Goal: Use online tool/utility: Utilize a website feature to perform a specific function

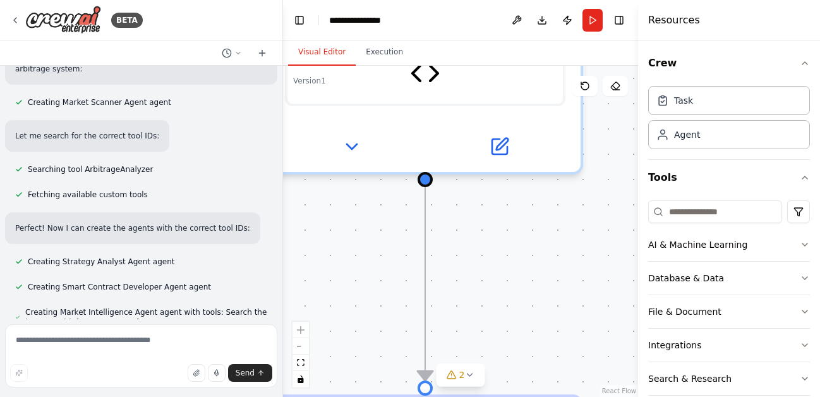
click at [107, 344] on textarea at bounding box center [141, 355] width 272 height 63
type textarea "*********"
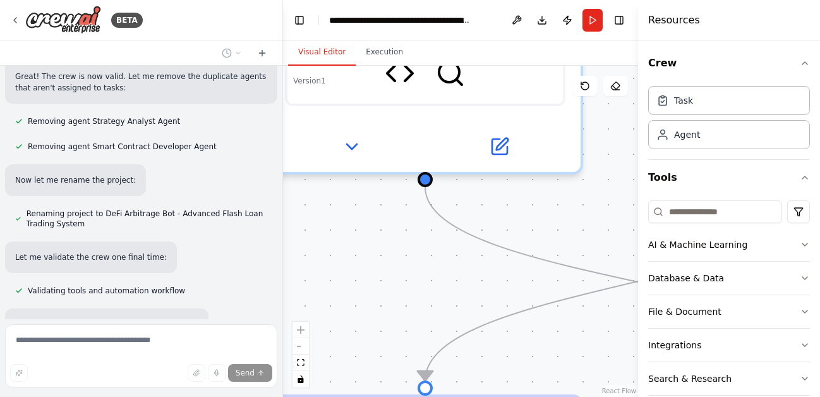
scroll to position [6245, 0]
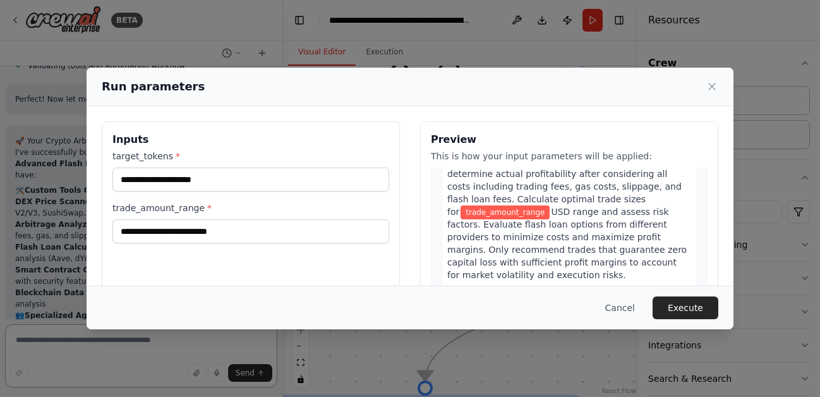
scroll to position [411, 0]
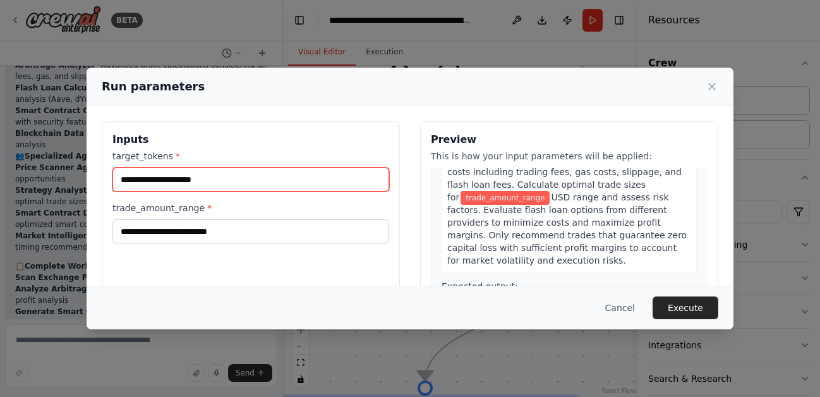
click at [348, 177] on input "target_tokens *" at bounding box center [250, 179] width 277 height 24
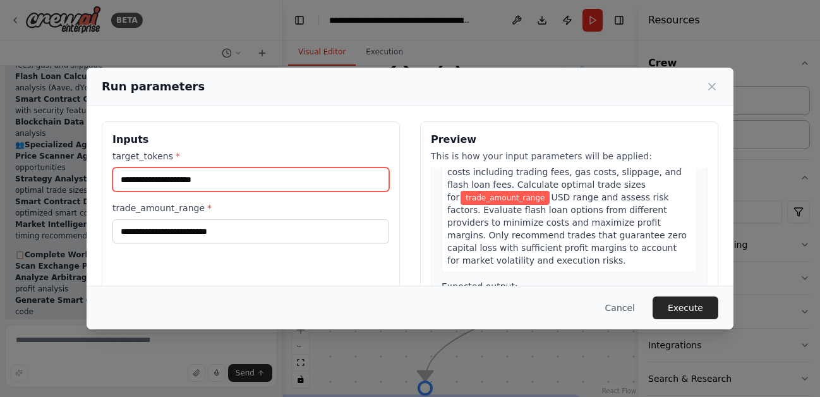
scroll to position [6667, 0]
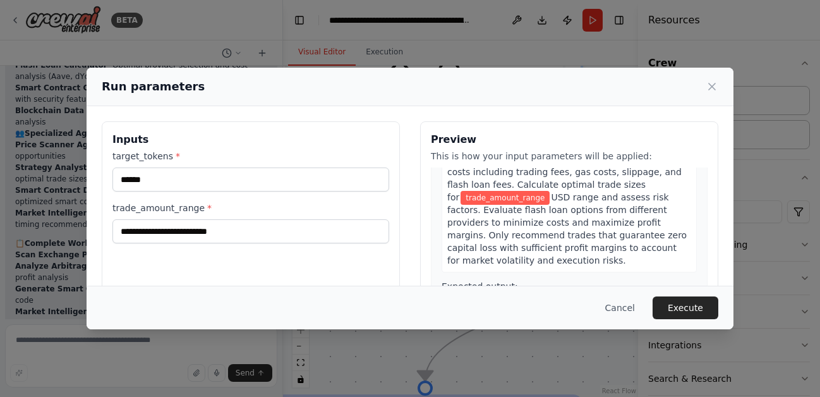
click at [239, 138] on h3 "Inputs" at bounding box center [250, 139] width 277 height 15
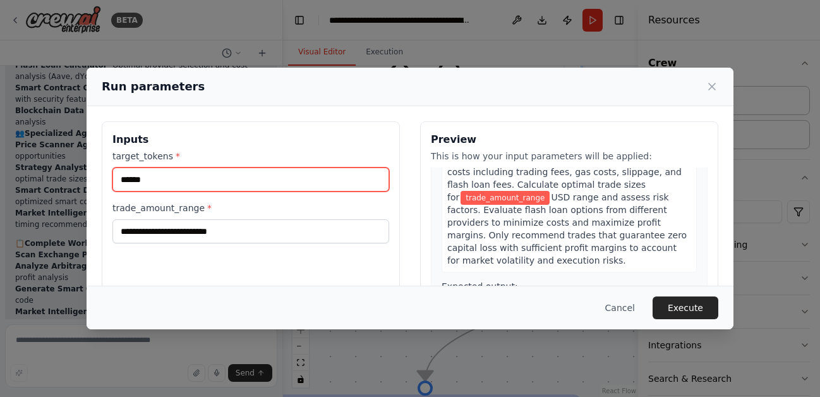
click at [197, 182] on input "*****" at bounding box center [250, 179] width 277 height 24
type input "**********"
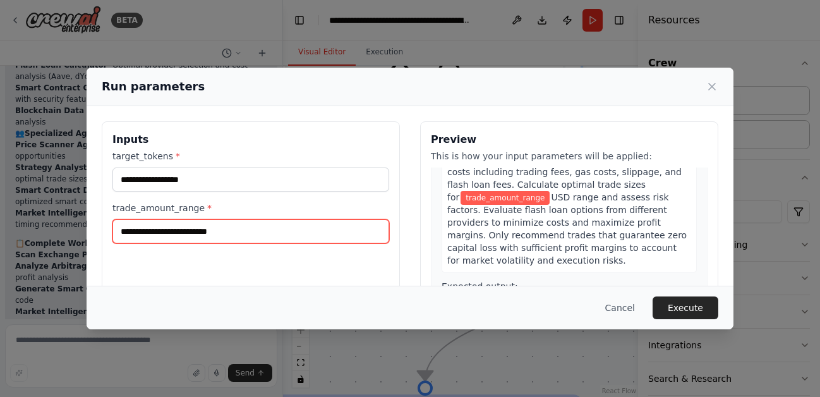
click at [204, 234] on input "trade_amount_range *" at bounding box center [250, 231] width 277 height 24
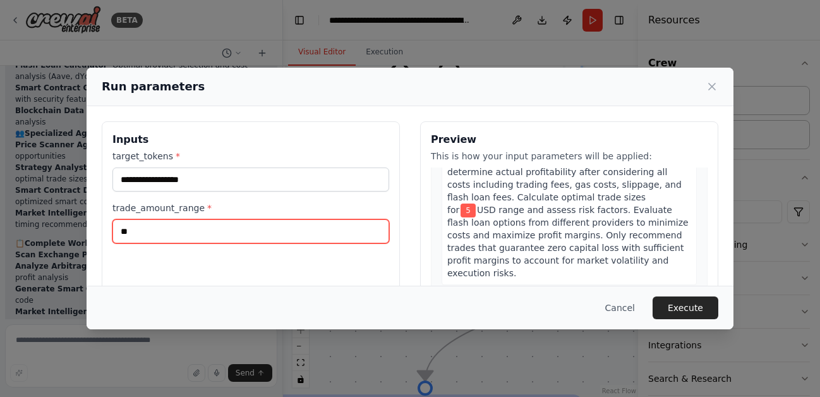
type input "***"
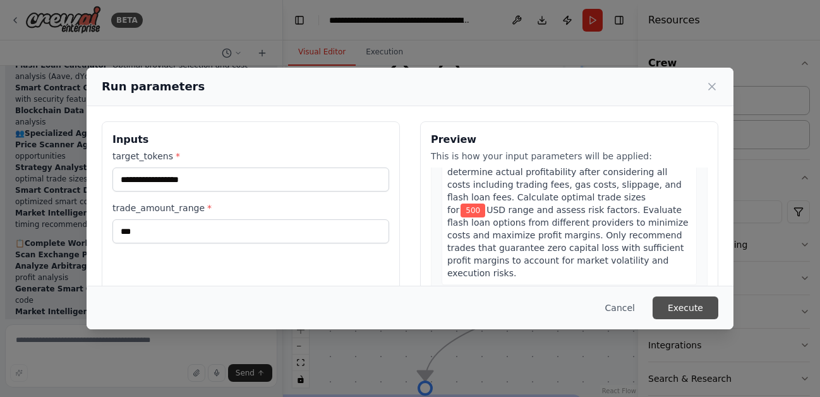
click at [682, 310] on button "Execute" at bounding box center [685, 307] width 66 height 23
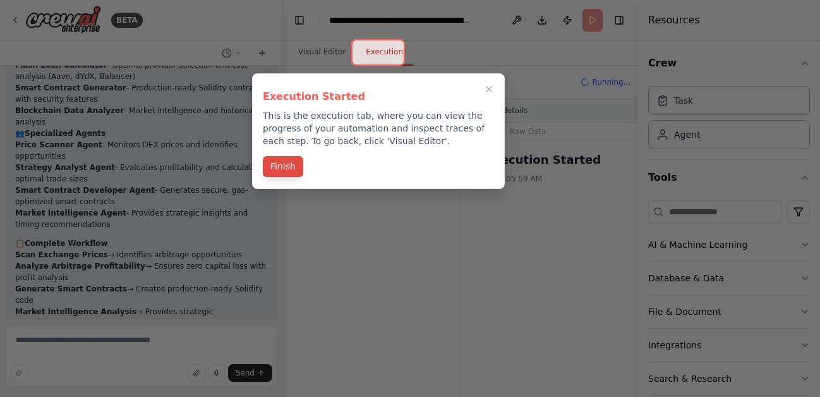
click at [285, 169] on button "Finish" at bounding box center [283, 166] width 40 height 21
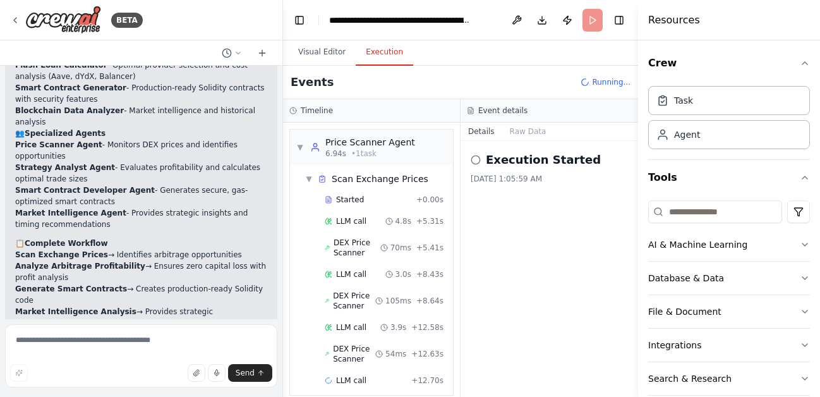
scroll to position [13, 0]
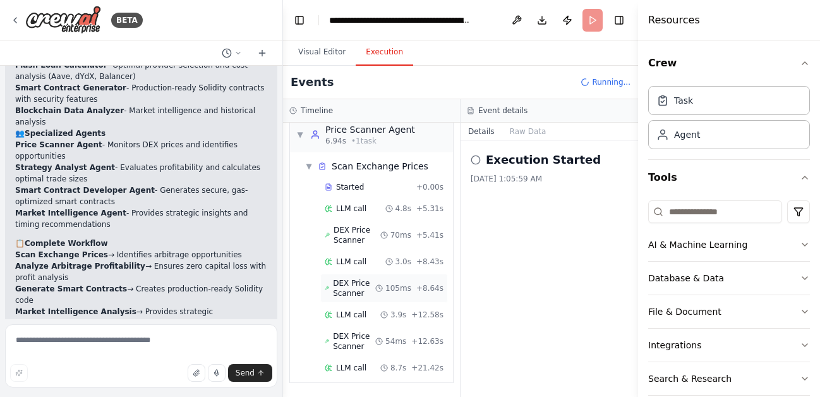
drag, startPoint x: 463, startPoint y: 102, endPoint x: 431, endPoint y: 295, distance: 196.0
click at [431, 295] on div "Timeline ▼ Price Scanner Agent 6.94s • 1 task ▼ Scan Exchange Prices Started + …" at bounding box center [460, 247] width 355 height 297
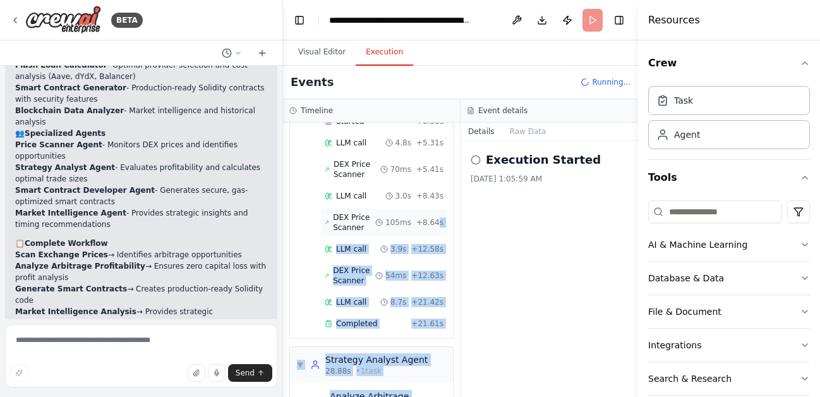
scroll to position [187, 0]
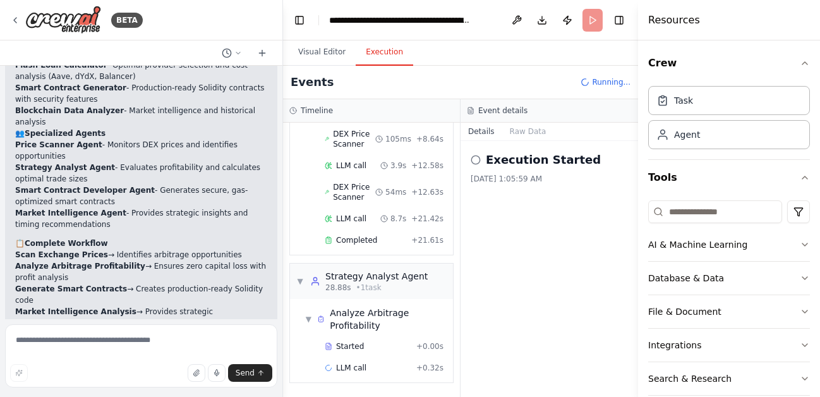
click at [411, 85] on div "Events Running..." at bounding box center [460, 82] width 355 height 33
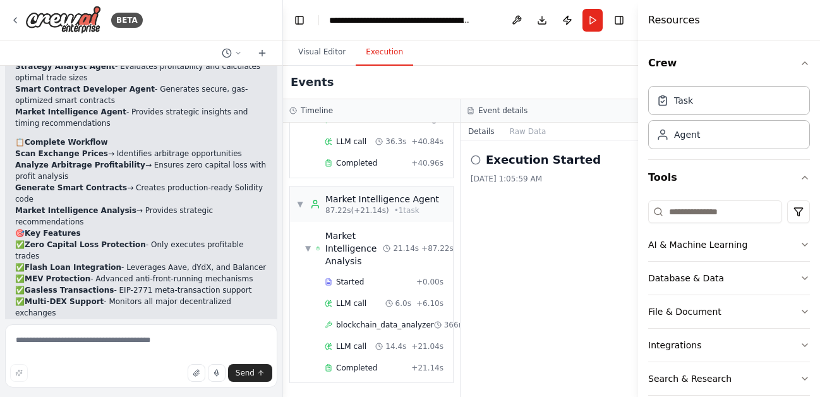
scroll to position [6769, 0]
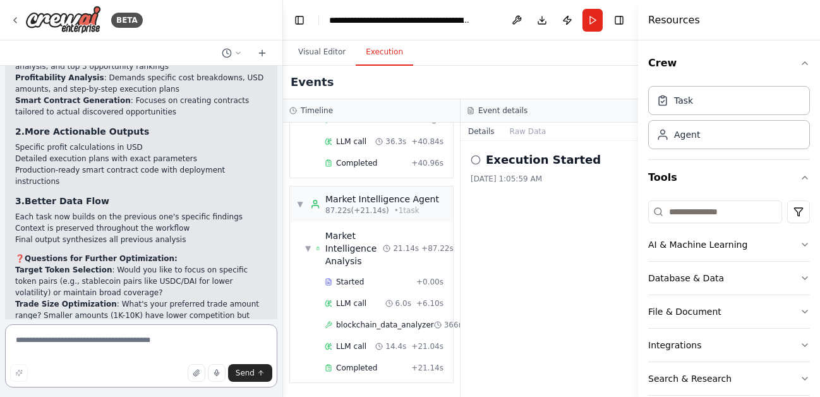
scroll to position [7578, 0]
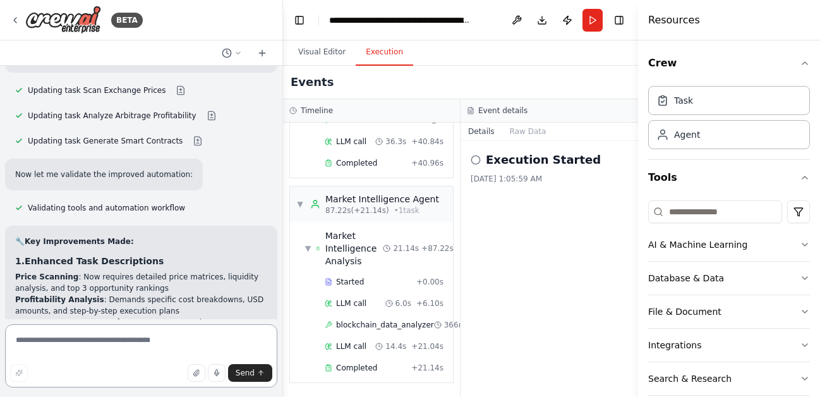
drag, startPoint x: 276, startPoint y: 338, endPoint x: 275, endPoint y: 363, distance: 24.6
click at [276, 364] on textarea at bounding box center [141, 355] width 272 height 63
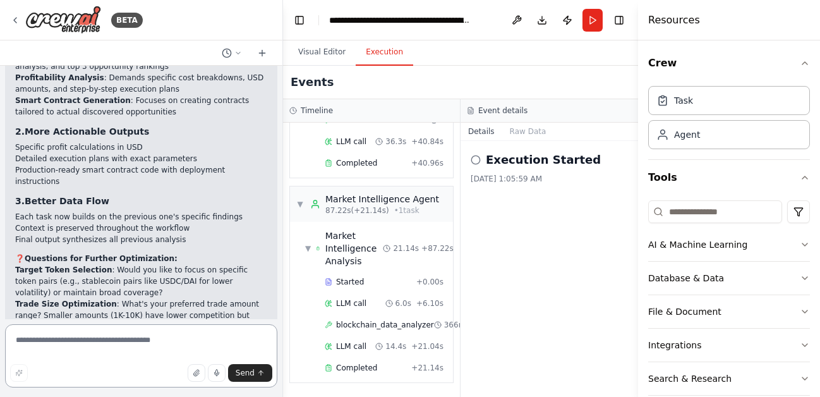
click at [182, 338] on textarea at bounding box center [141, 355] width 272 height 63
type textarea "**********"
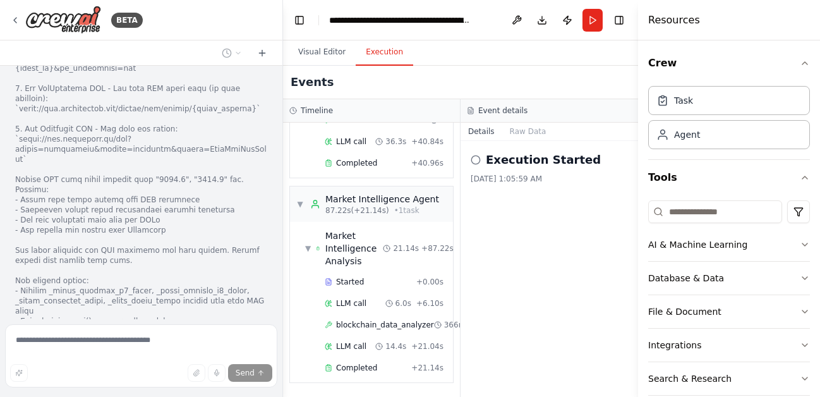
scroll to position [8791, 0]
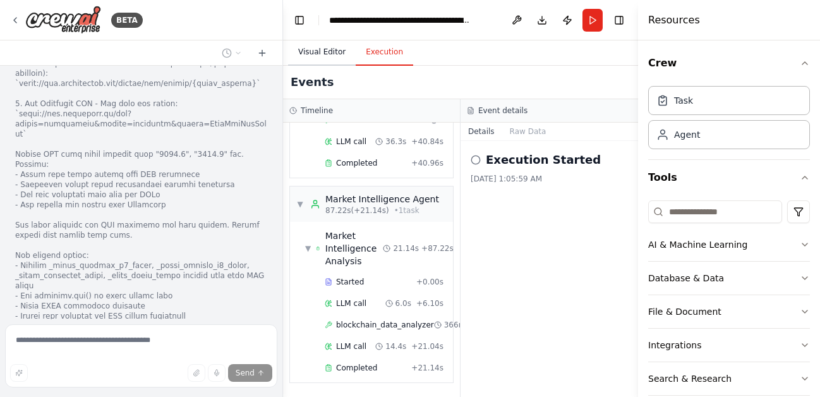
click at [308, 51] on button "Visual Editor" at bounding box center [322, 52] width 68 height 27
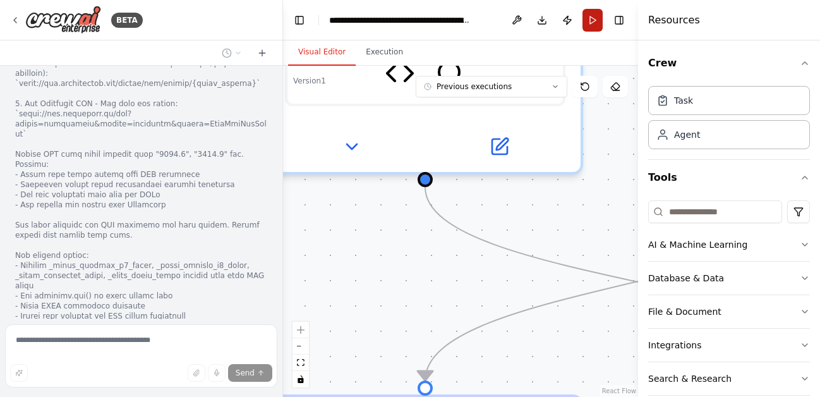
click at [589, 19] on button "Run" at bounding box center [592, 20] width 20 height 23
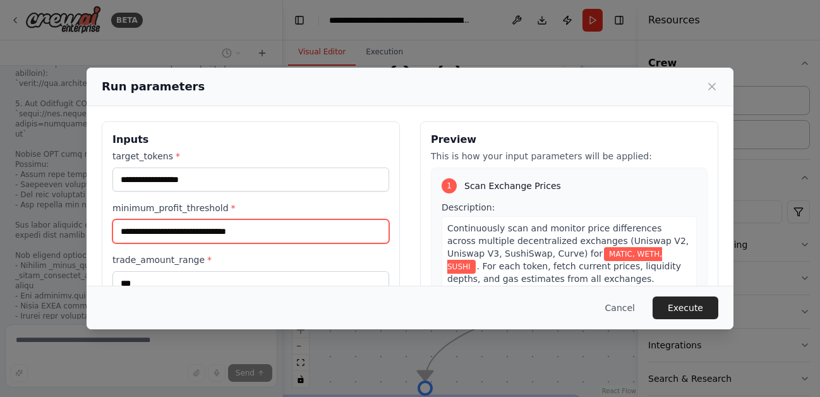
click at [227, 229] on input "minimum_profit_threshold *" at bounding box center [250, 231] width 277 height 24
type input "***"
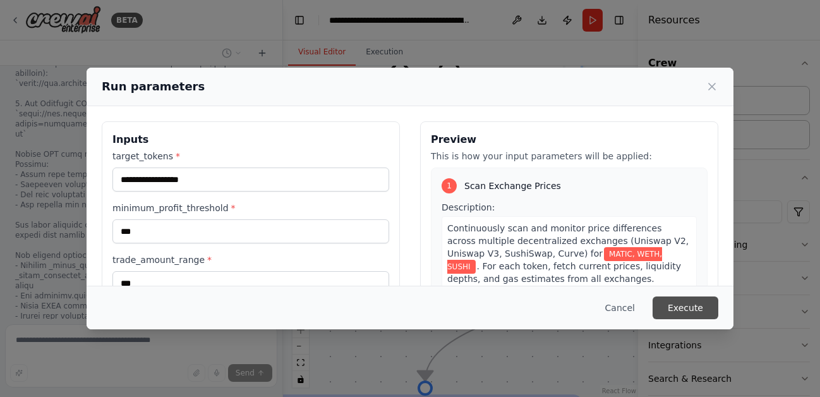
click at [698, 304] on button "Execute" at bounding box center [685, 307] width 66 height 23
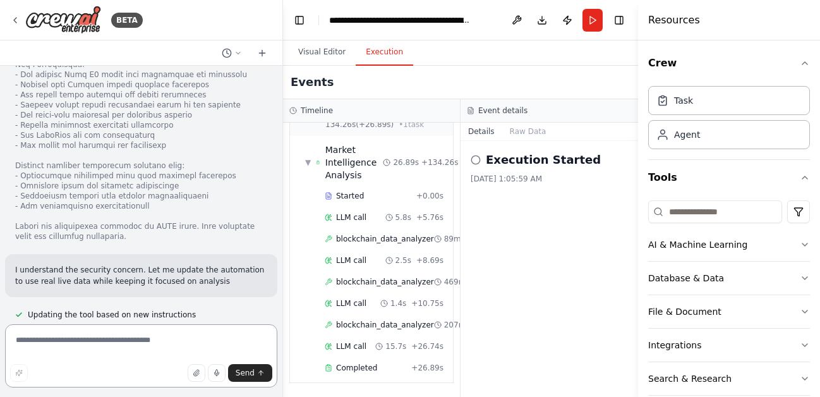
scroll to position [9649, 0]
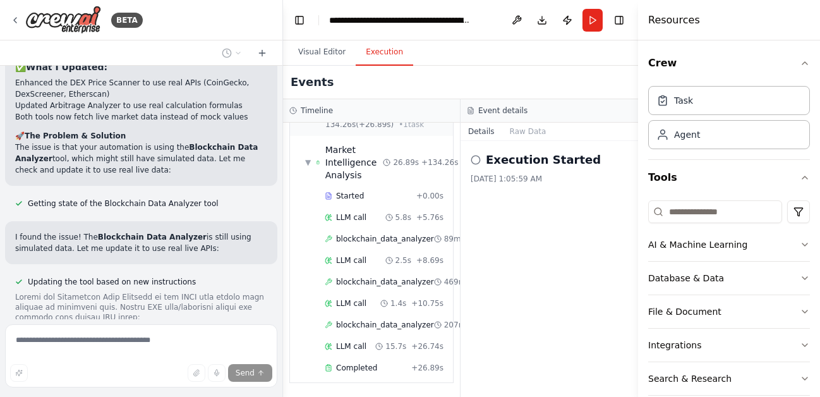
scroll to position [10479, 0]
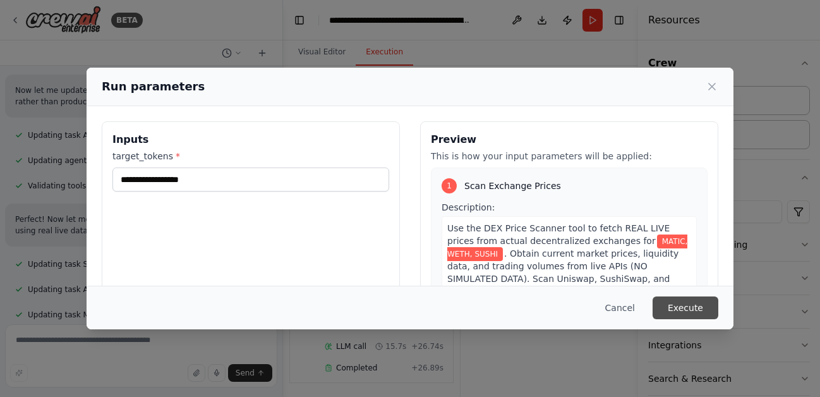
scroll to position [11274, 0]
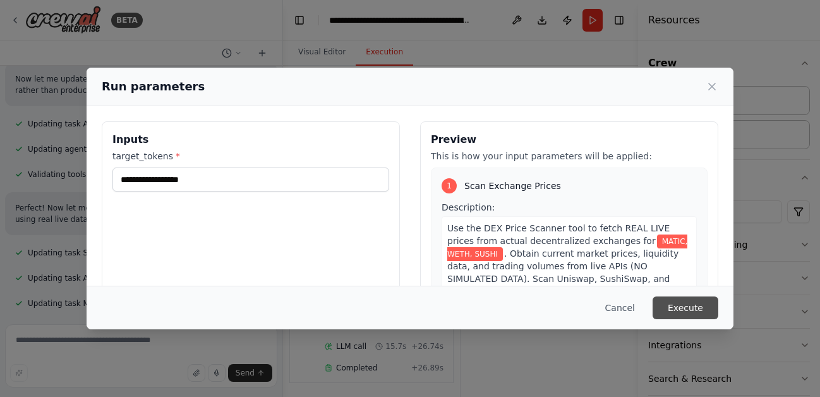
click at [680, 315] on button "Execute" at bounding box center [685, 307] width 66 height 23
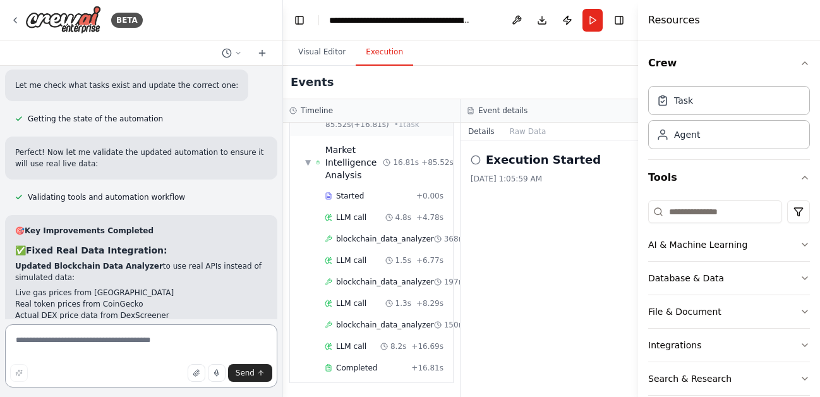
scroll to position [12206, 0]
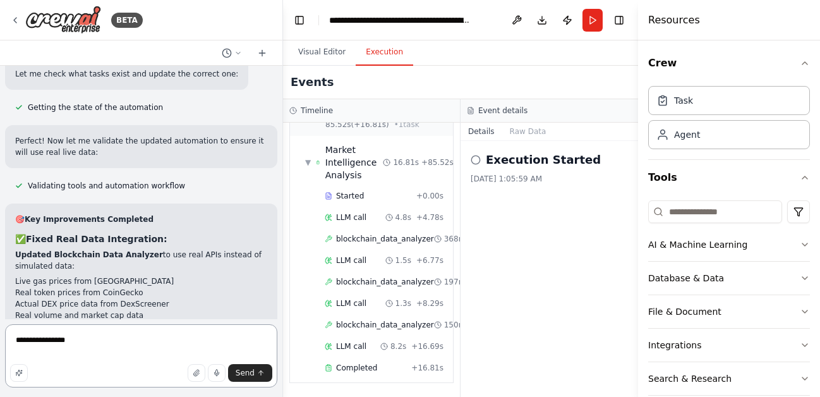
type textarea "**********"
drag, startPoint x: 124, startPoint y: 145, endPoint x: 124, endPoint y: 133, distance: 12.0
drag, startPoint x: 124, startPoint y: 133, endPoint x: 135, endPoint y: 164, distance: 32.2
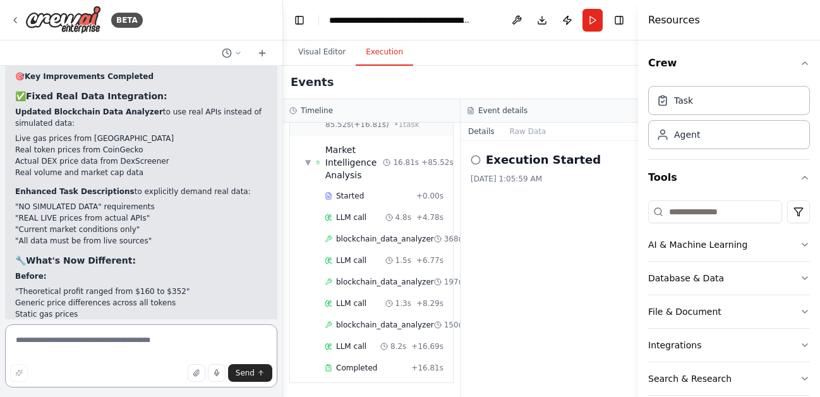
scroll to position [12306, 0]
